Goal: Navigation & Orientation: Find specific page/section

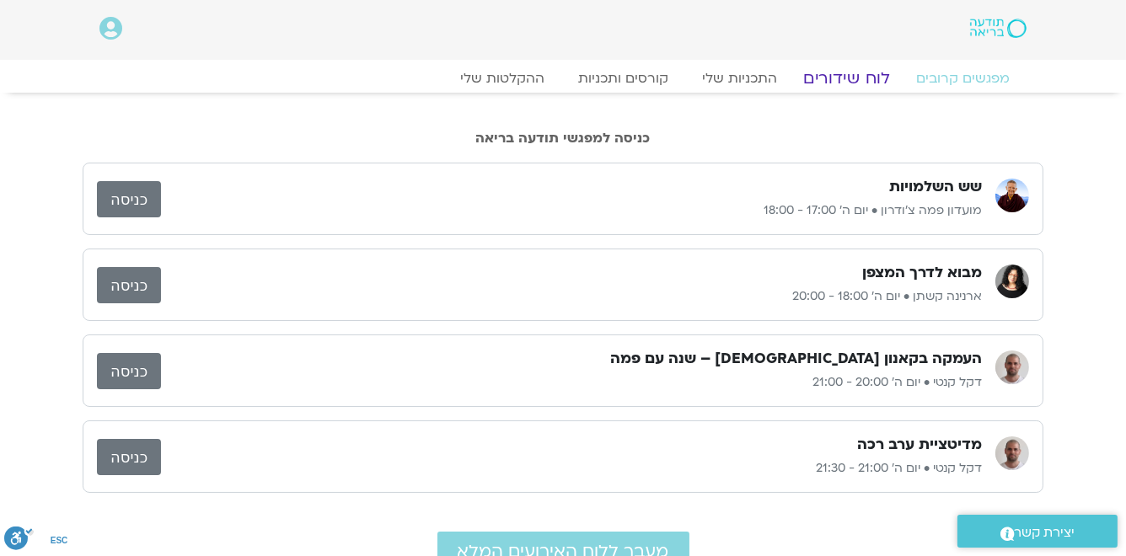
click at [841, 75] on link "לוח שידורים" at bounding box center [847, 78] width 126 height 20
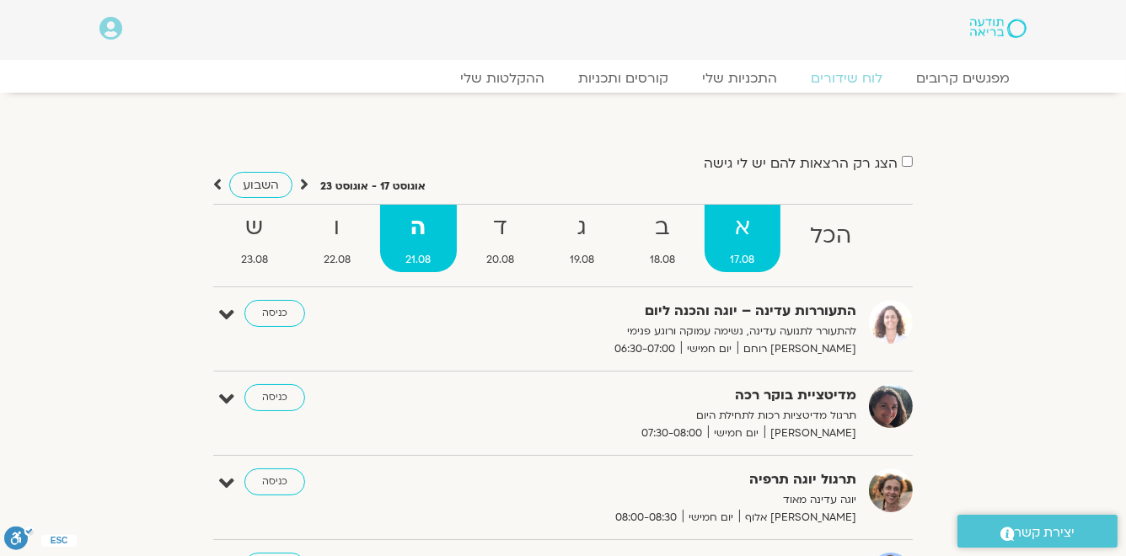
click at [745, 226] on strong "א" at bounding box center [743, 228] width 77 height 38
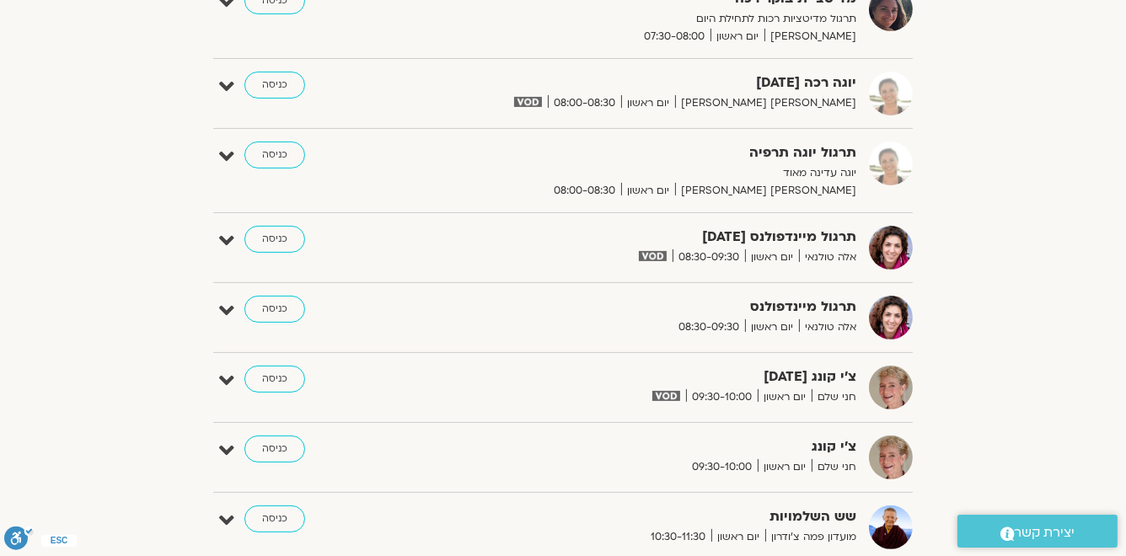
scroll to position [742, 0]
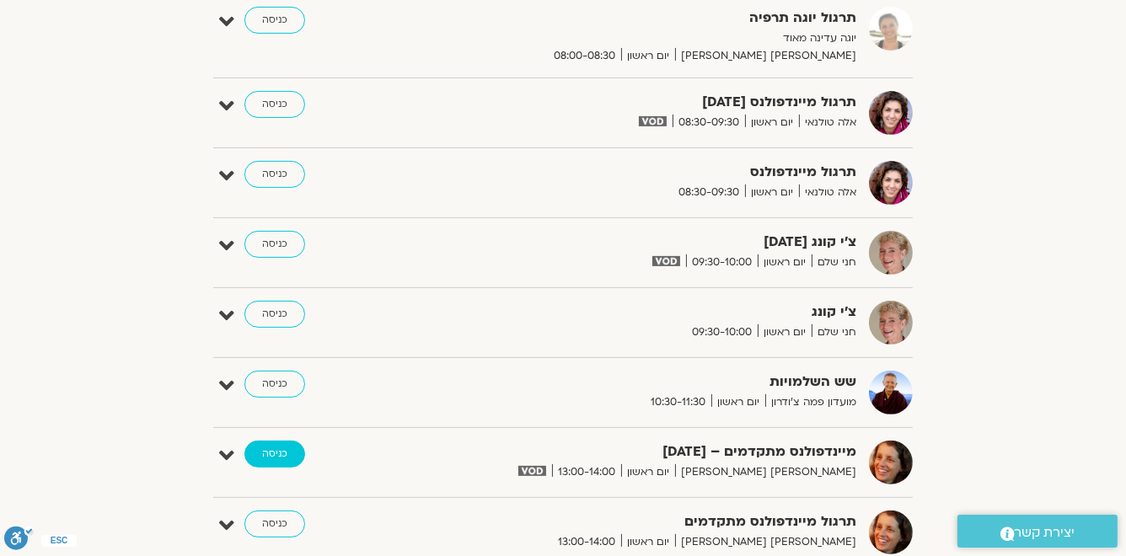
click at [277, 456] on link "כניסה" at bounding box center [274, 454] width 61 height 27
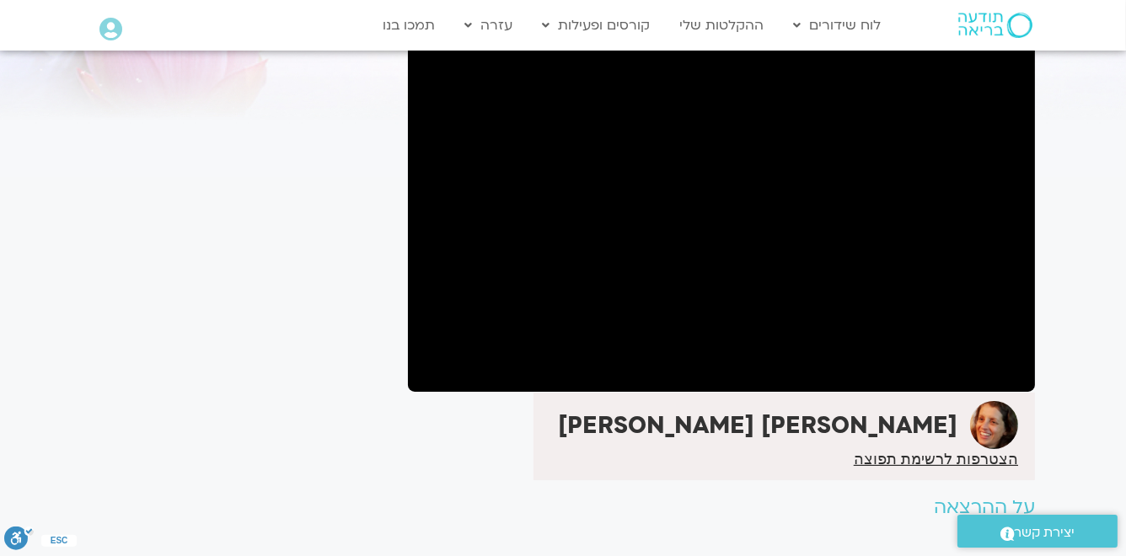
scroll to position [67, 0]
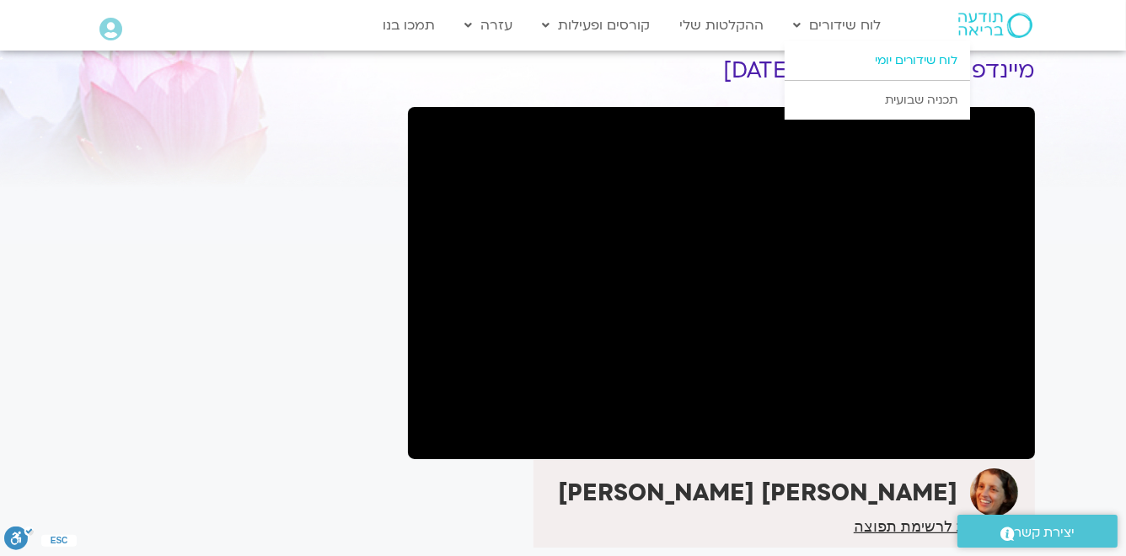
click at [897, 63] on link "לוח שידורים יומי" at bounding box center [877, 60] width 185 height 39
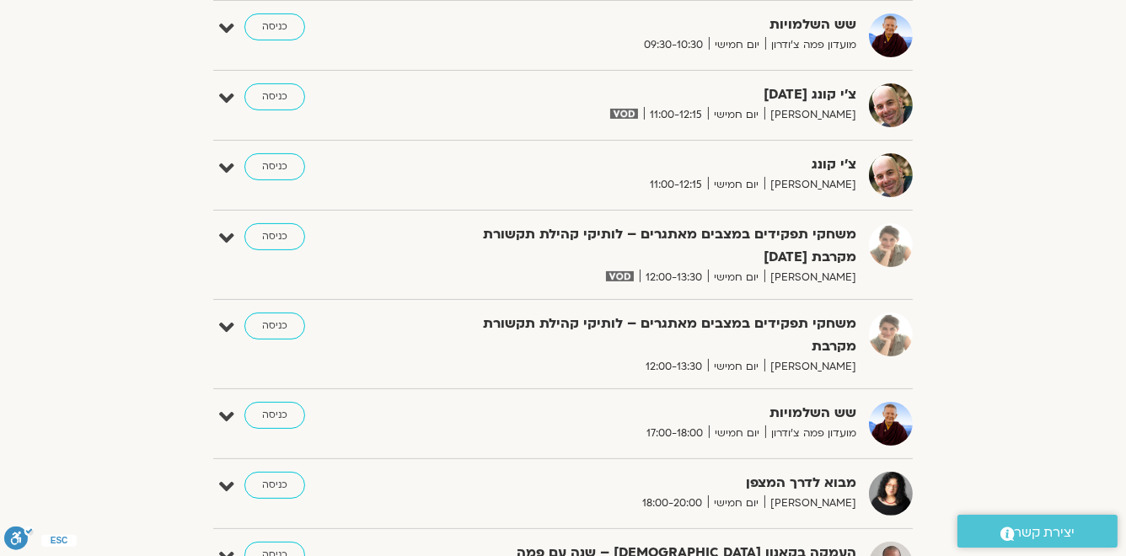
scroll to position [607, 0]
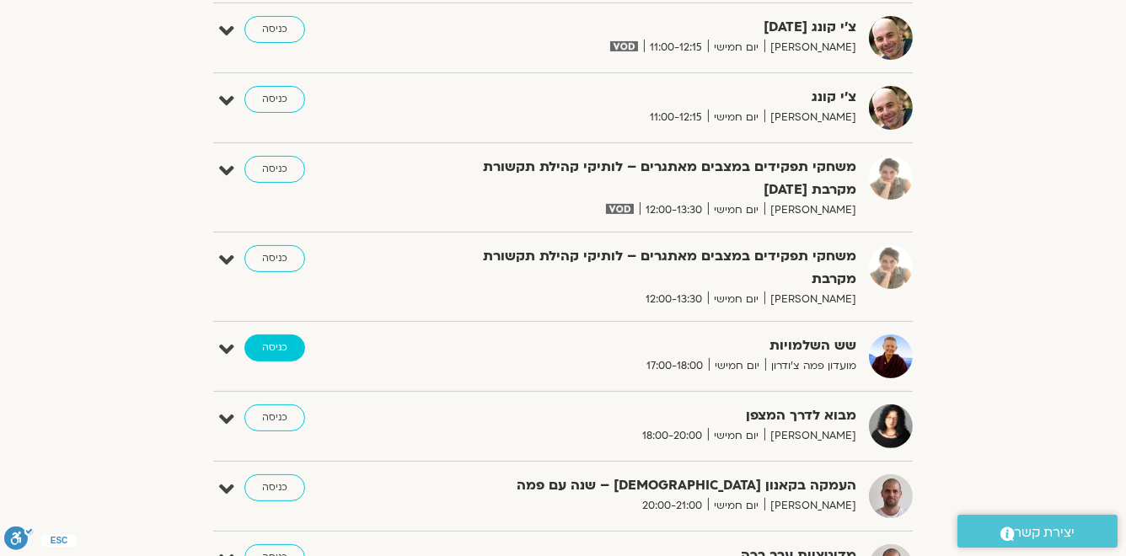
click at [280, 344] on link "כניסה" at bounding box center [274, 348] width 61 height 27
